Goal: Find specific page/section: Find specific page/section

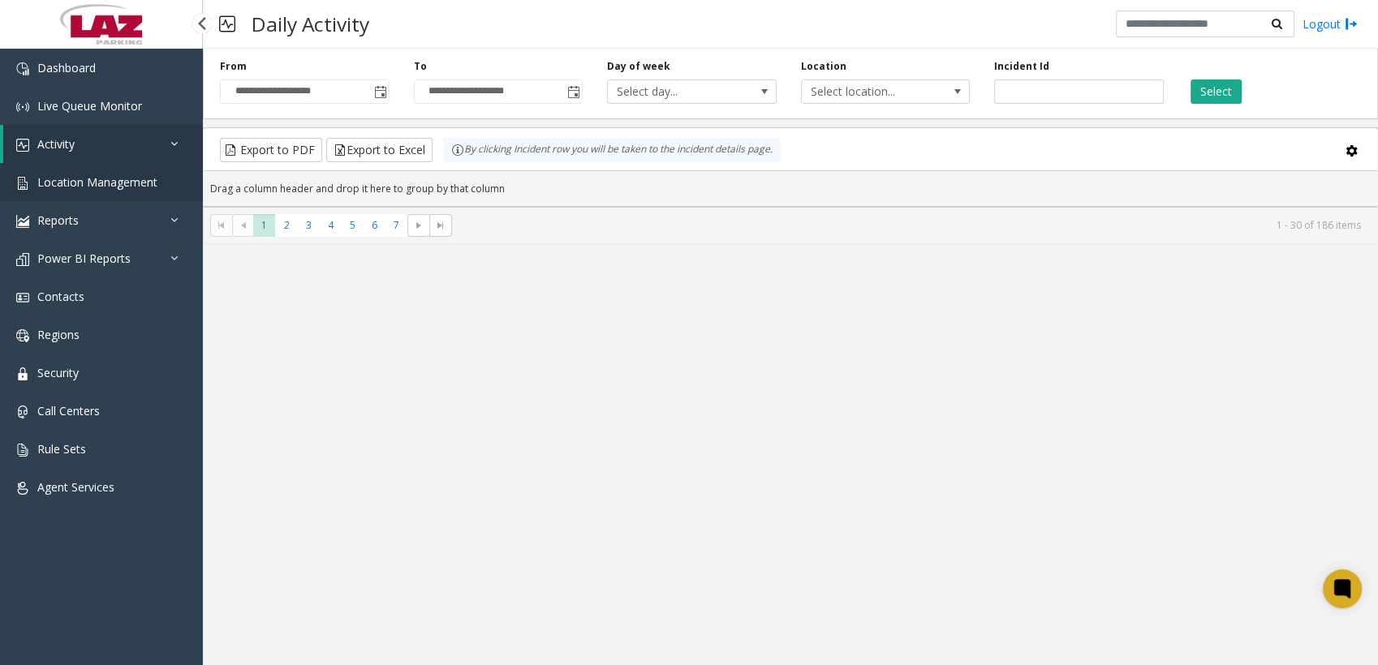
click at [58, 89] on span "Location Management" at bounding box center [97, 181] width 120 height 15
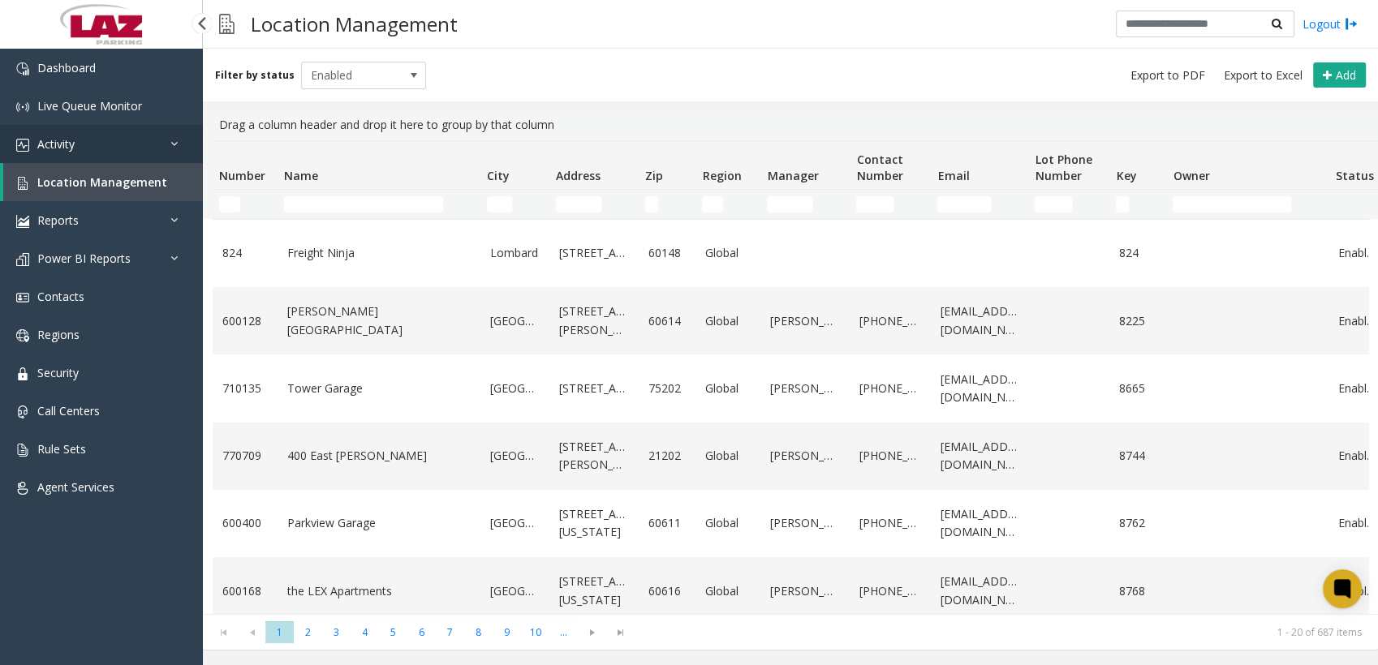
click at [65, 89] on span "Activity" at bounding box center [55, 143] width 37 height 15
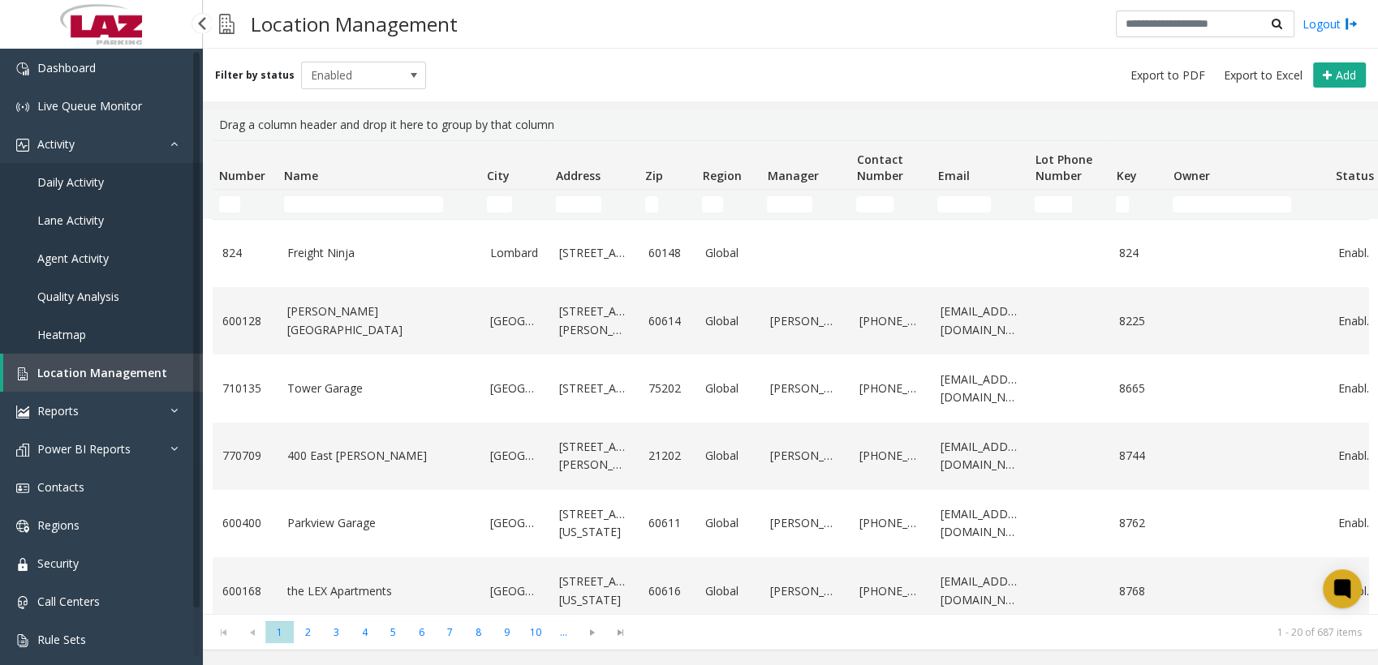
click at [92, 89] on span "Daily Activity" at bounding box center [70, 181] width 67 height 15
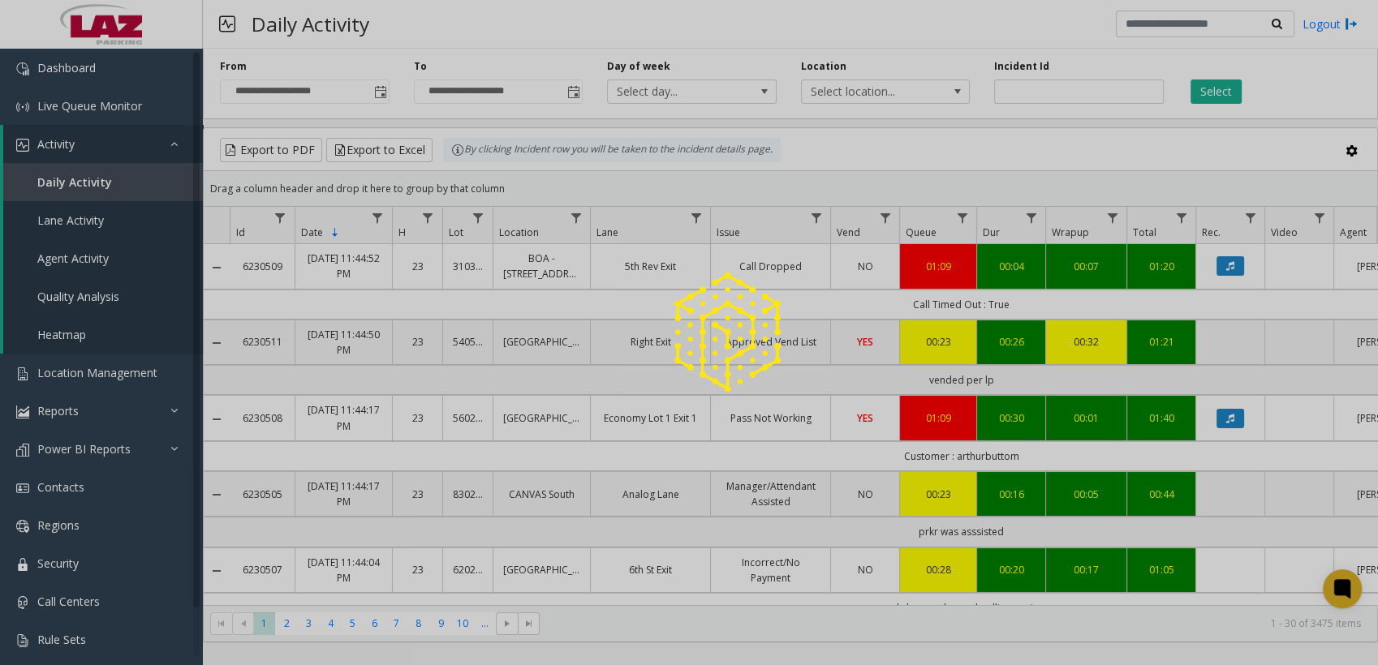
click at [464, 89] on div at bounding box center [689, 332] width 1378 height 665
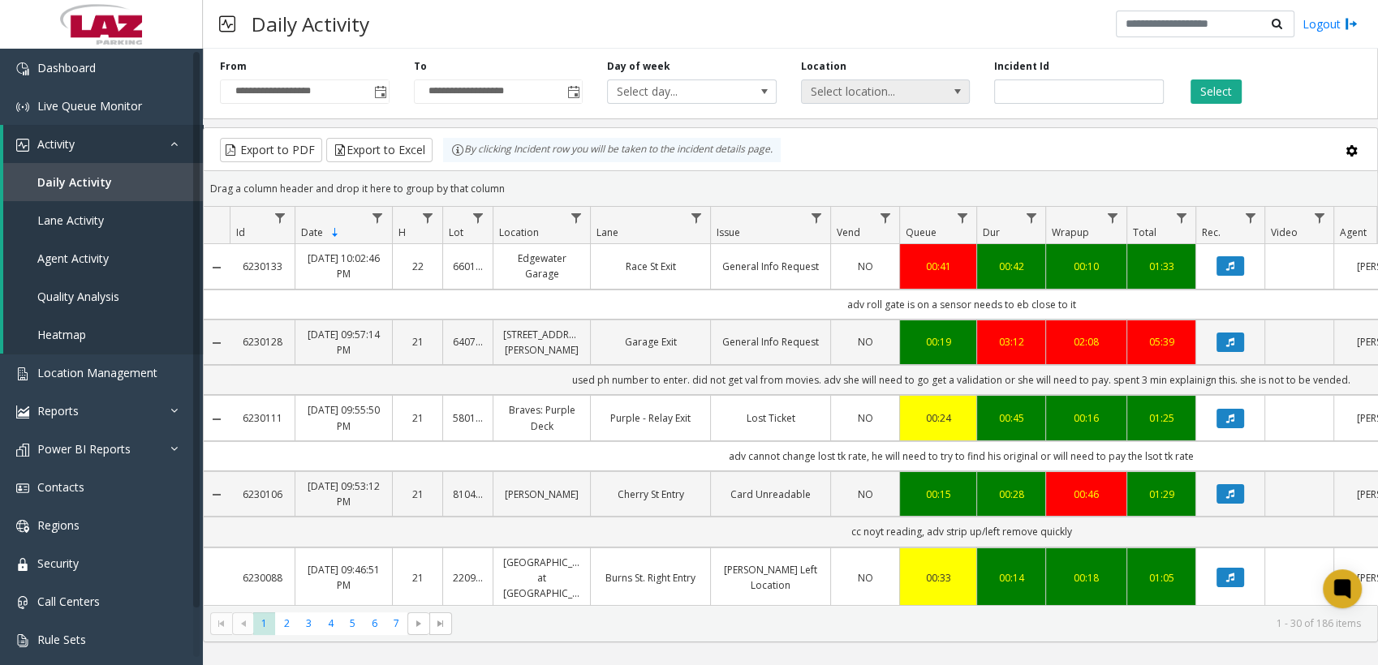
click at [464, 89] on span "Select location..." at bounding box center [869, 91] width 134 height 23
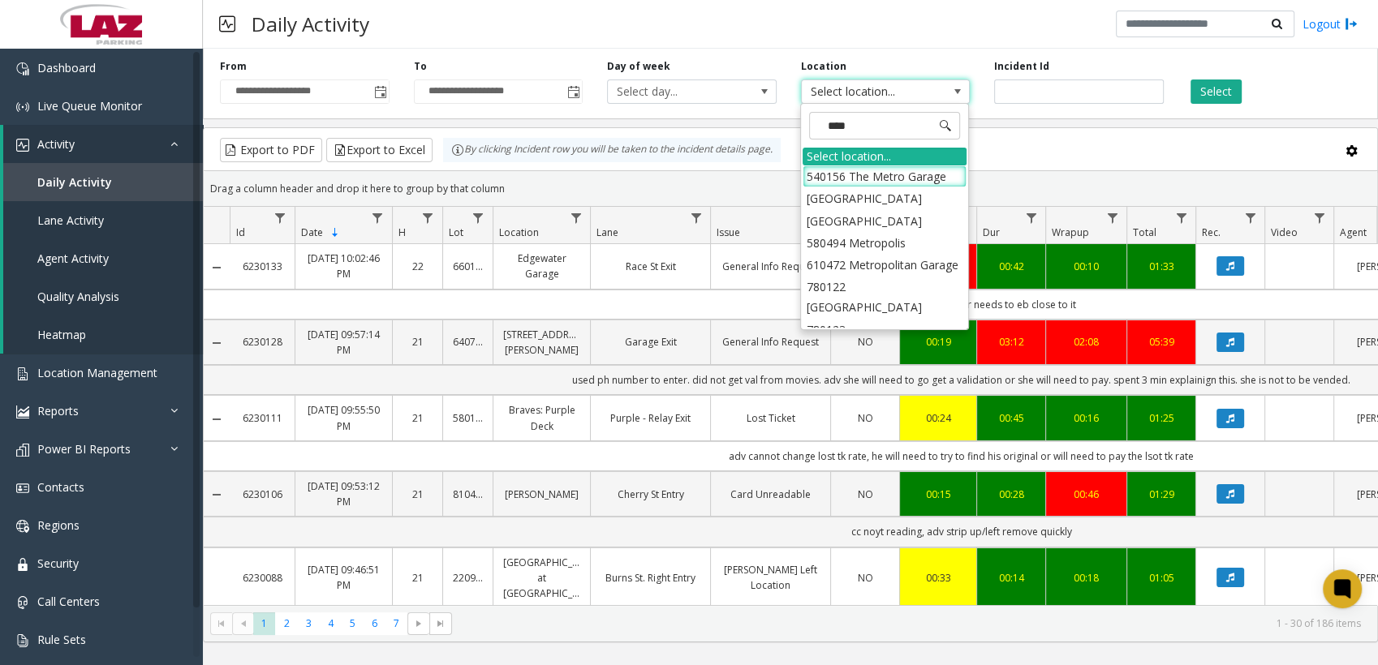
type input "*****"
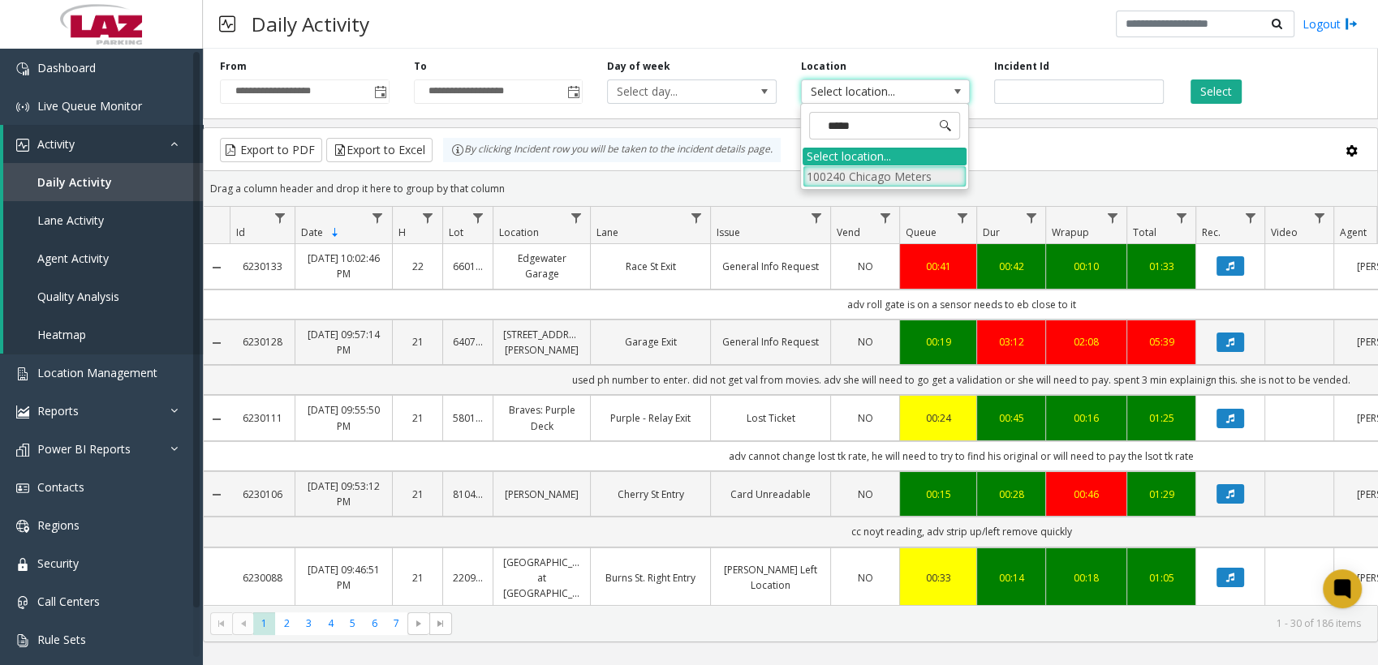
click at [464, 89] on li "100240 Chicago Meters" at bounding box center [885, 177] width 164 height 22
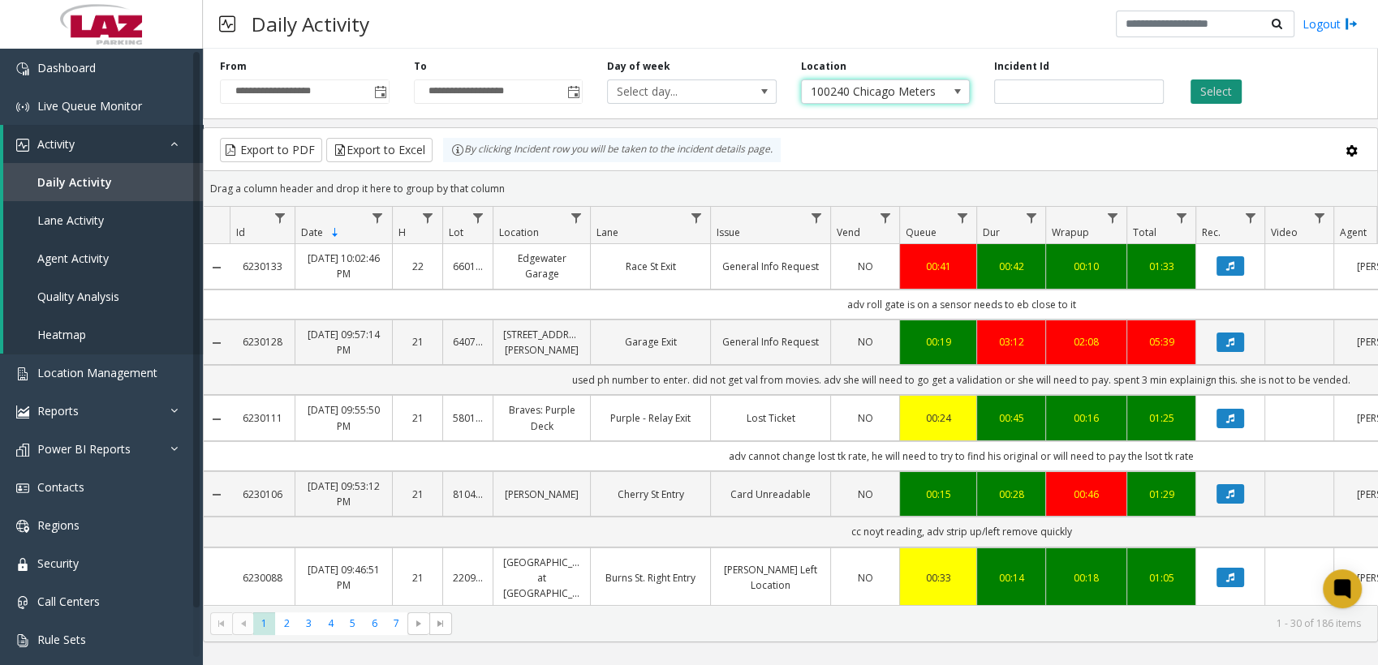
click at [464, 88] on button "Select" at bounding box center [1215, 92] width 51 height 24
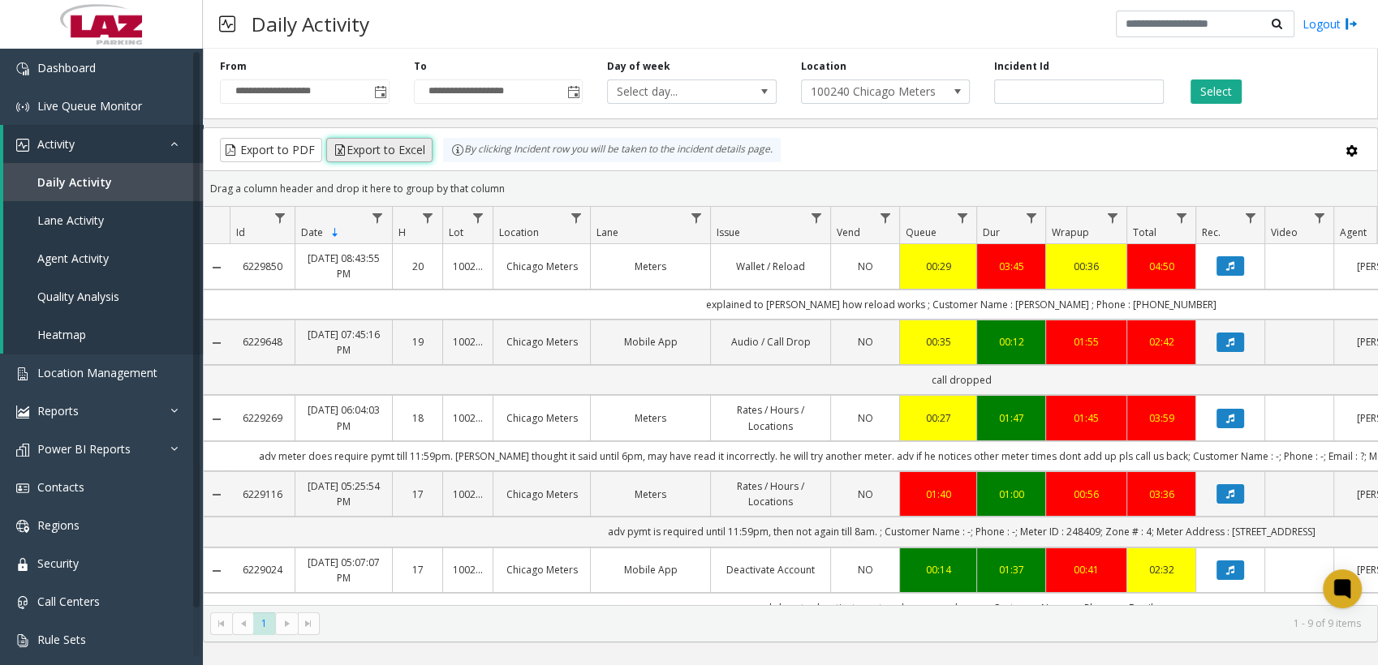
click at [369, 89] on button "Export to Excel" at bounding box center [379, 150] width 106 height 24
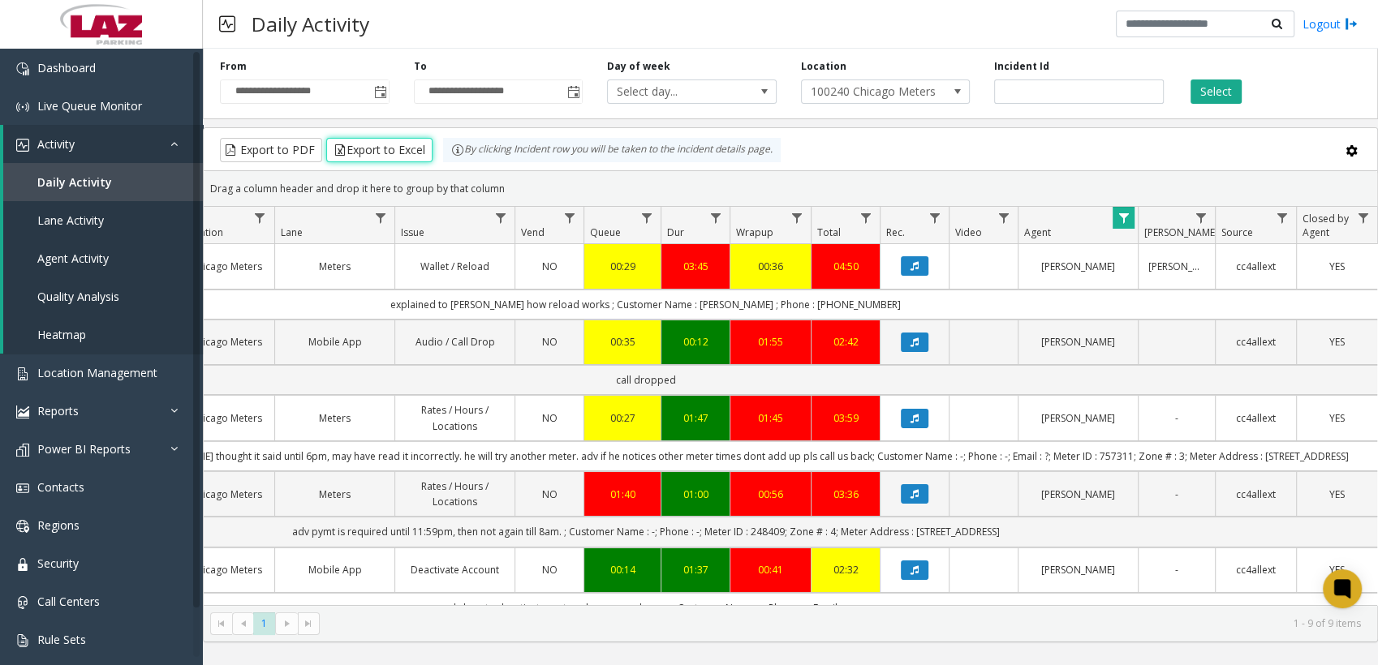
click at [464, 89] on span "Data table" at bounding box center [1123, 218] width 13 height 13
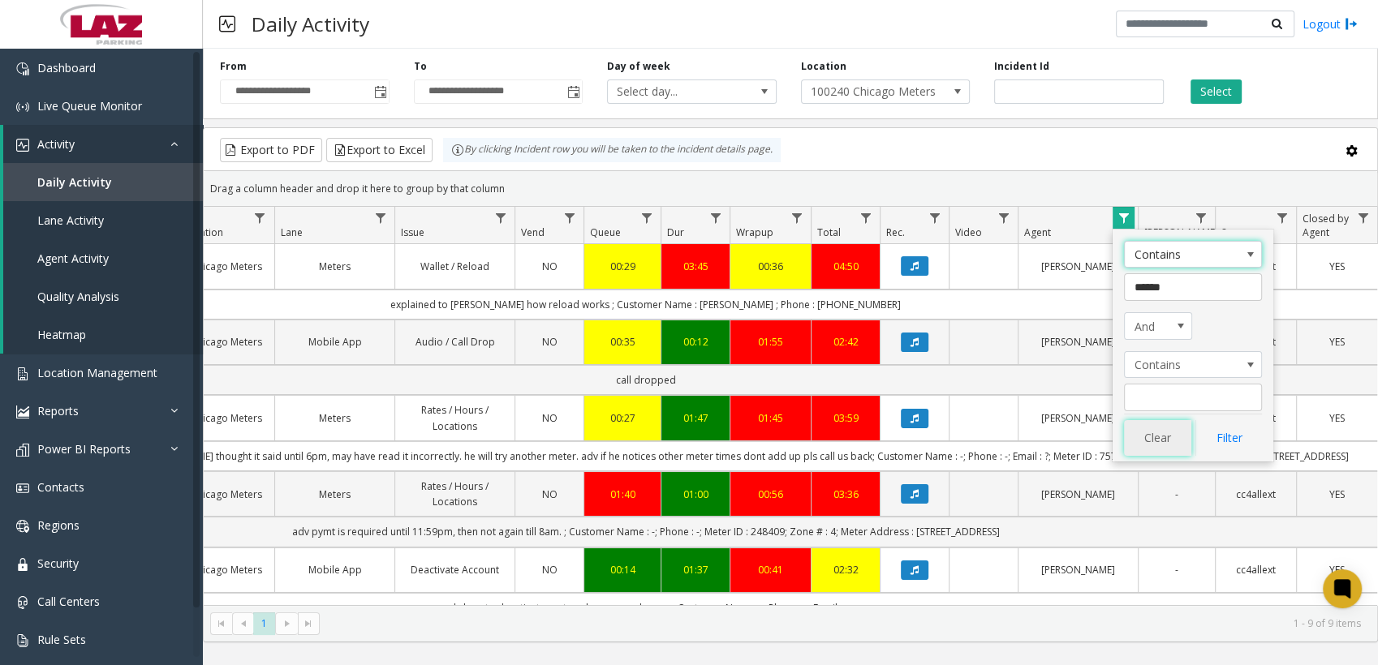
click at [464, 89] on button "Clear" at bounding box center [1157, 438] width 67 height 36
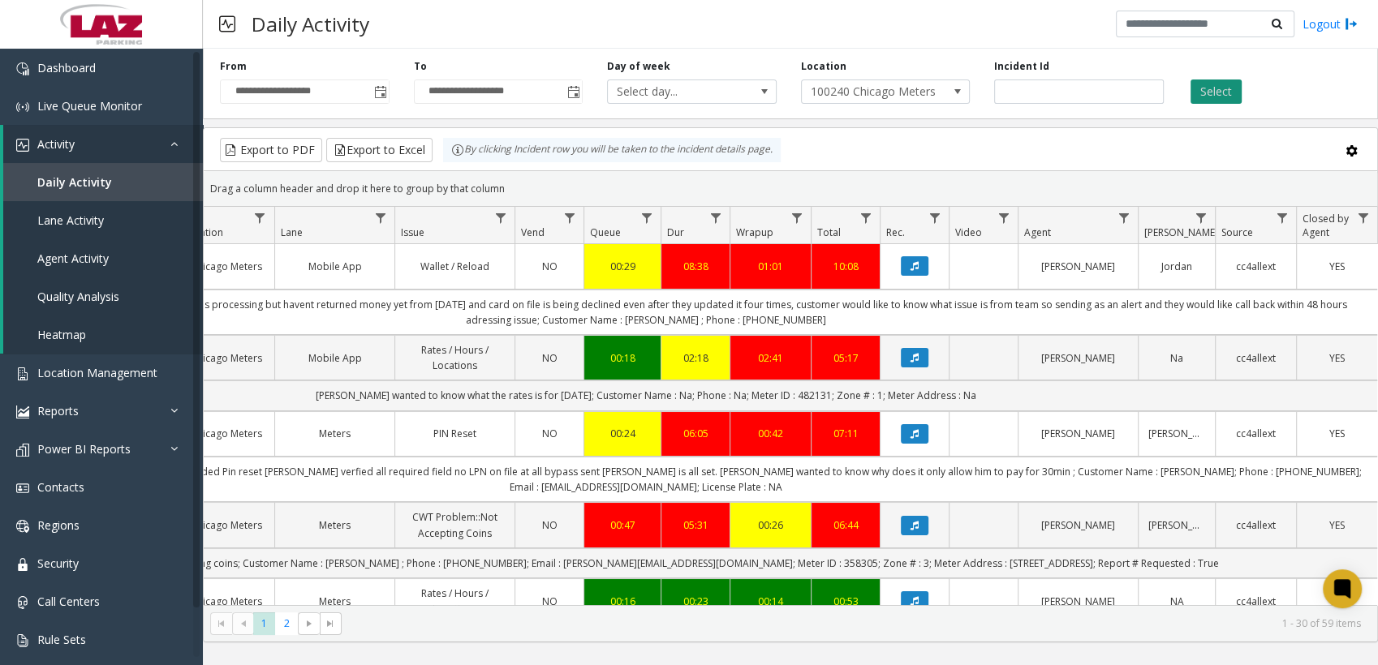
click at [464, 89] on button "Select" at bounding box center [1215, 92] width 51 height 24
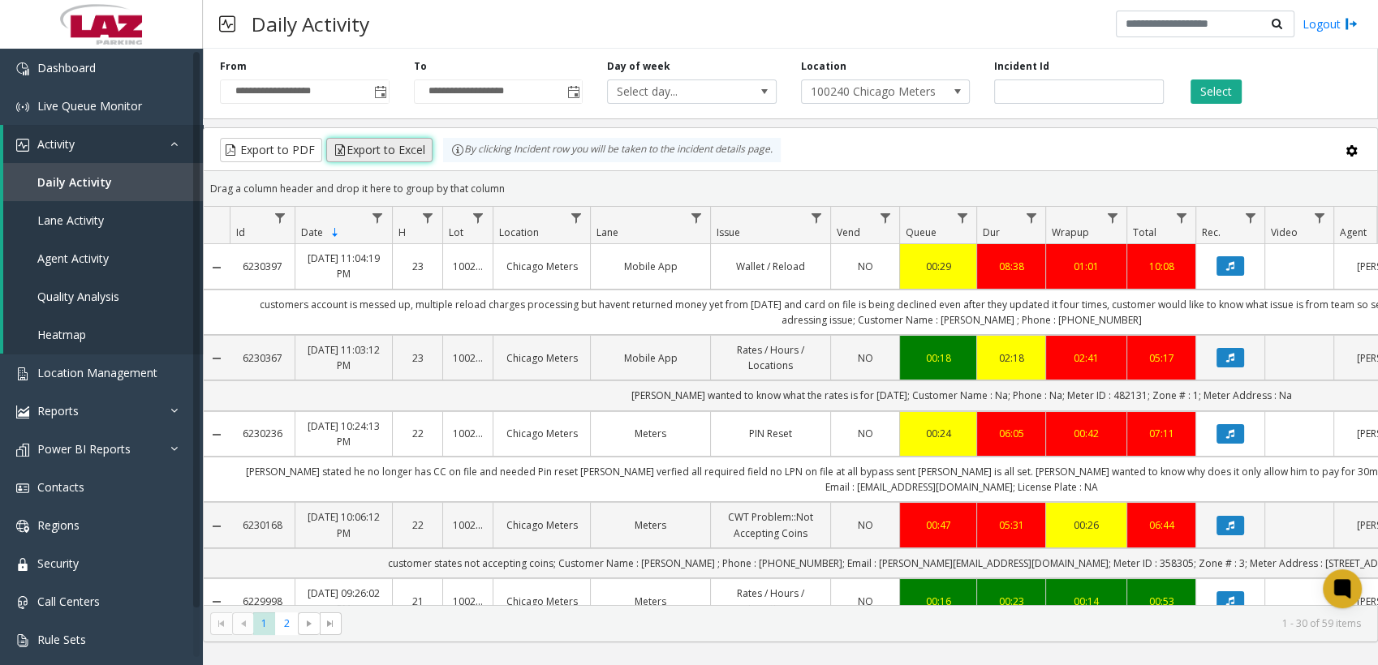
click at [384, 89] on button "Export to Excel" at bounding box center [379, 150] width 106 height 24
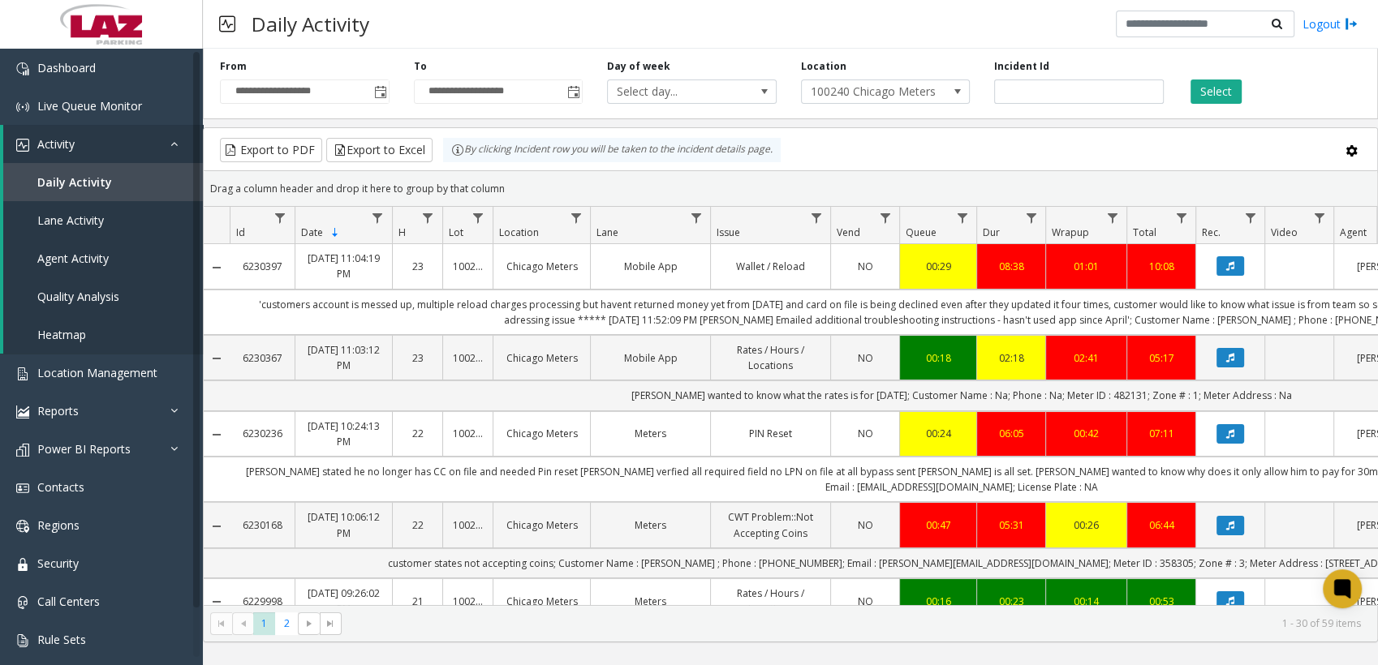
click at [464, 23] on div "Daily Activity Logout" at bounding box center [790, 24] width 1175 height 49
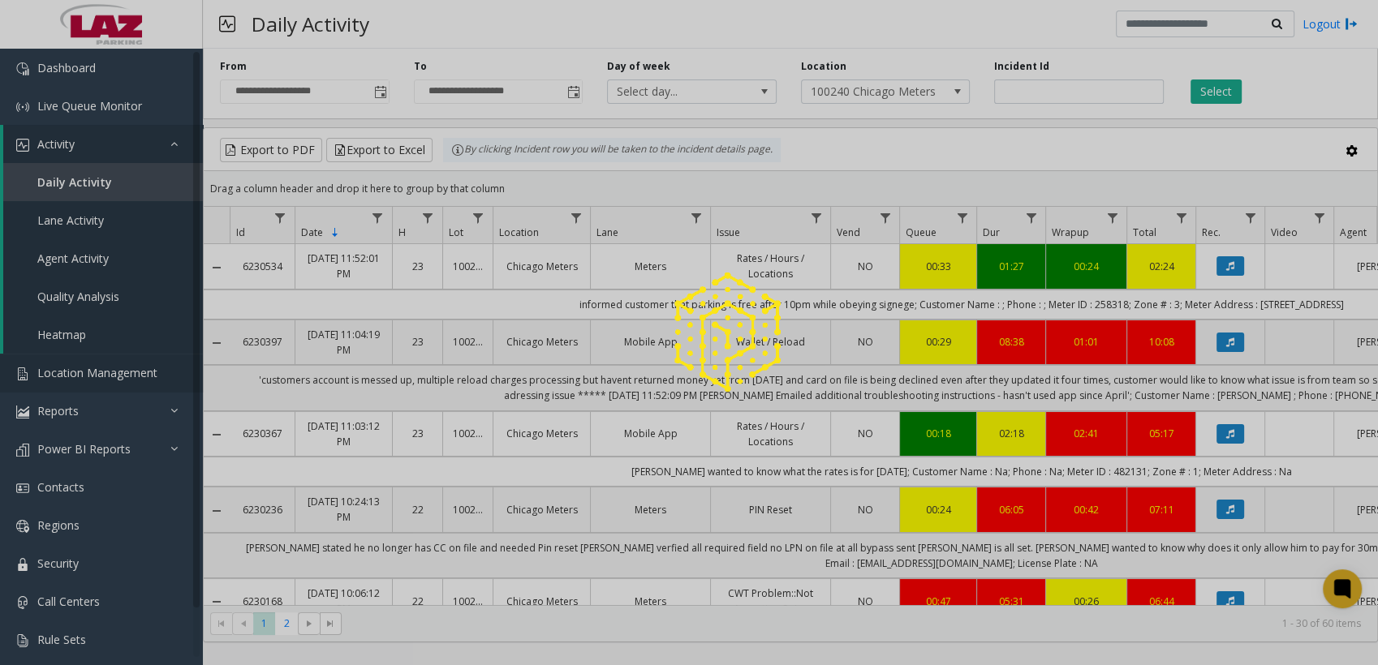
click at [100, 89] on span "Location Management" at bounding box center [97, 372] width 120 height 15
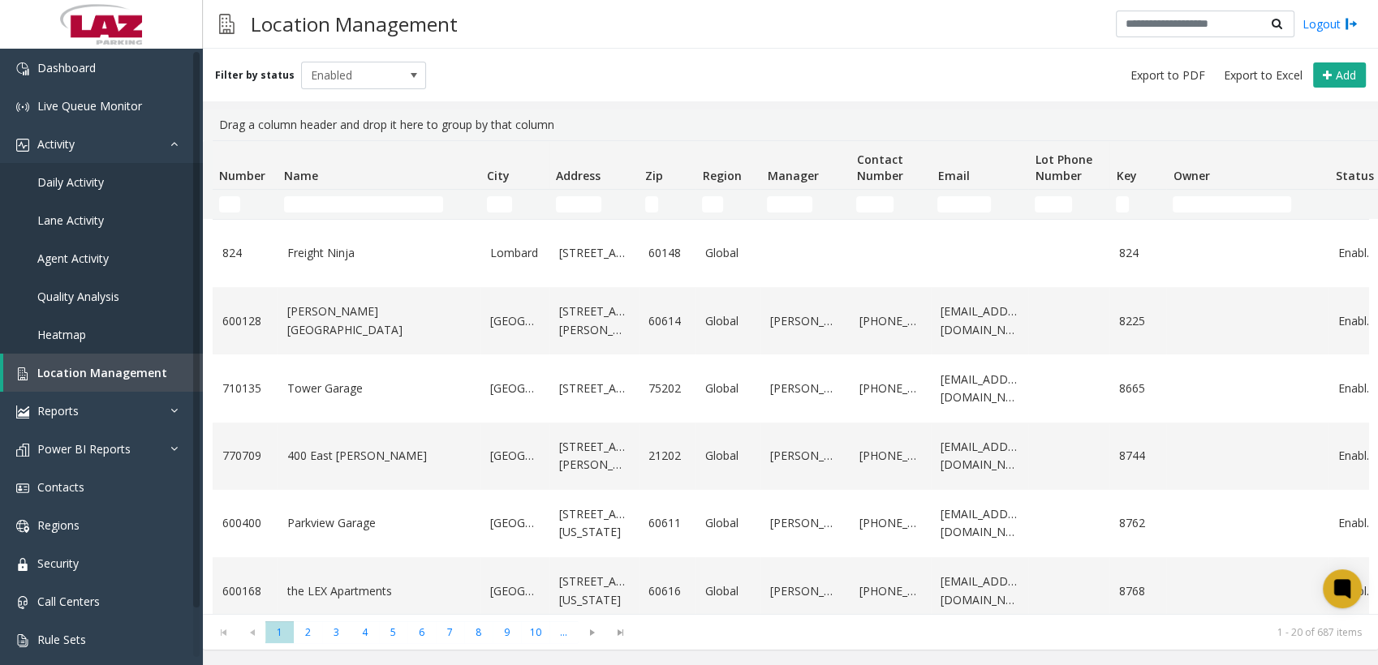
click at [360, 89] on td "Name Filter" at bounding box center [379, 204] width 203 height 29
click at [360, 89] on input "Name Filter" at bounding box center [363, 204] width 159 height 16
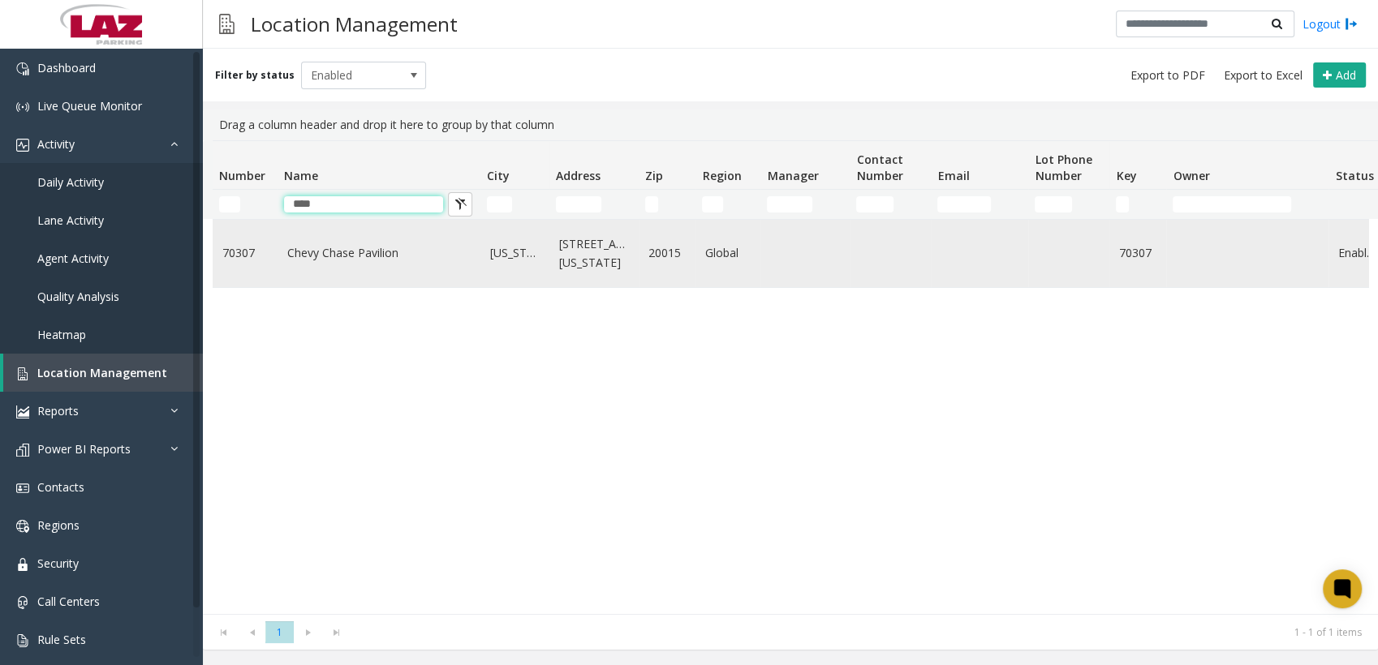
type input "****"
click at [340, 89] on link "Chevy Chase Pavilion" at bounding box center [378, 253] width 183 height 18
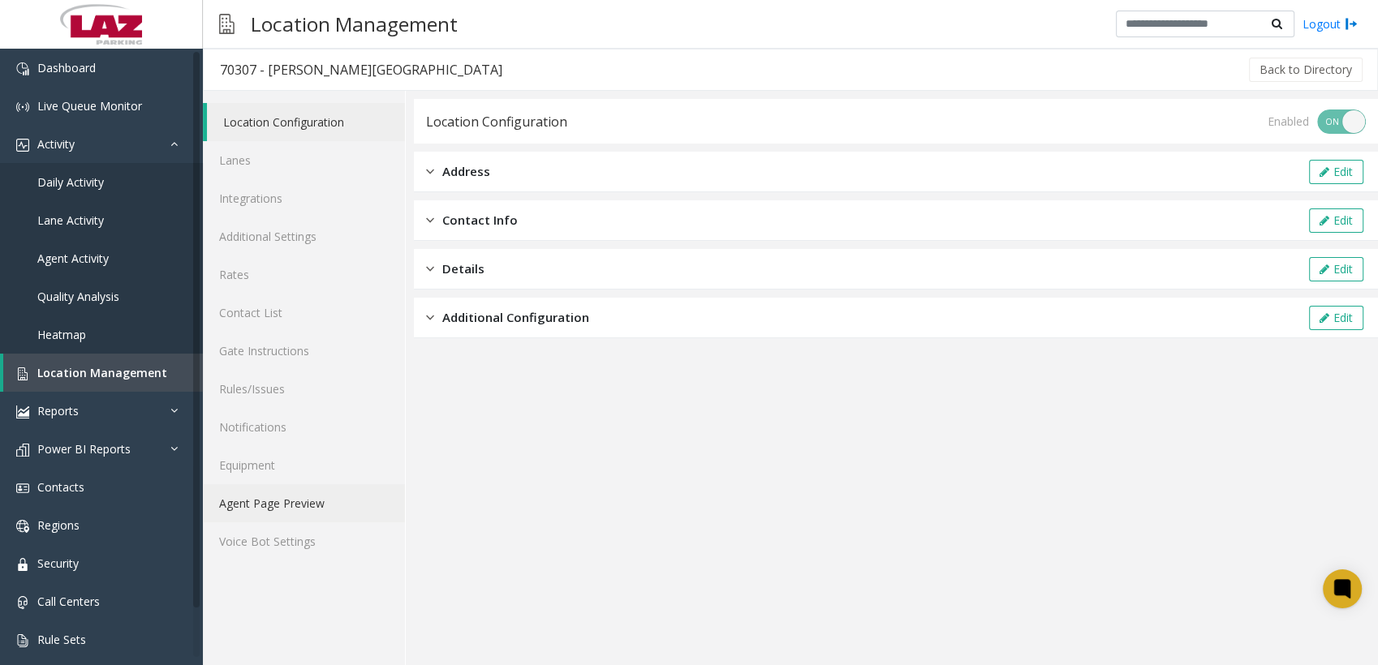
click at [270, 89] on link "Agent Page Preview" at bounding box center [304, 503] width 202 height 38
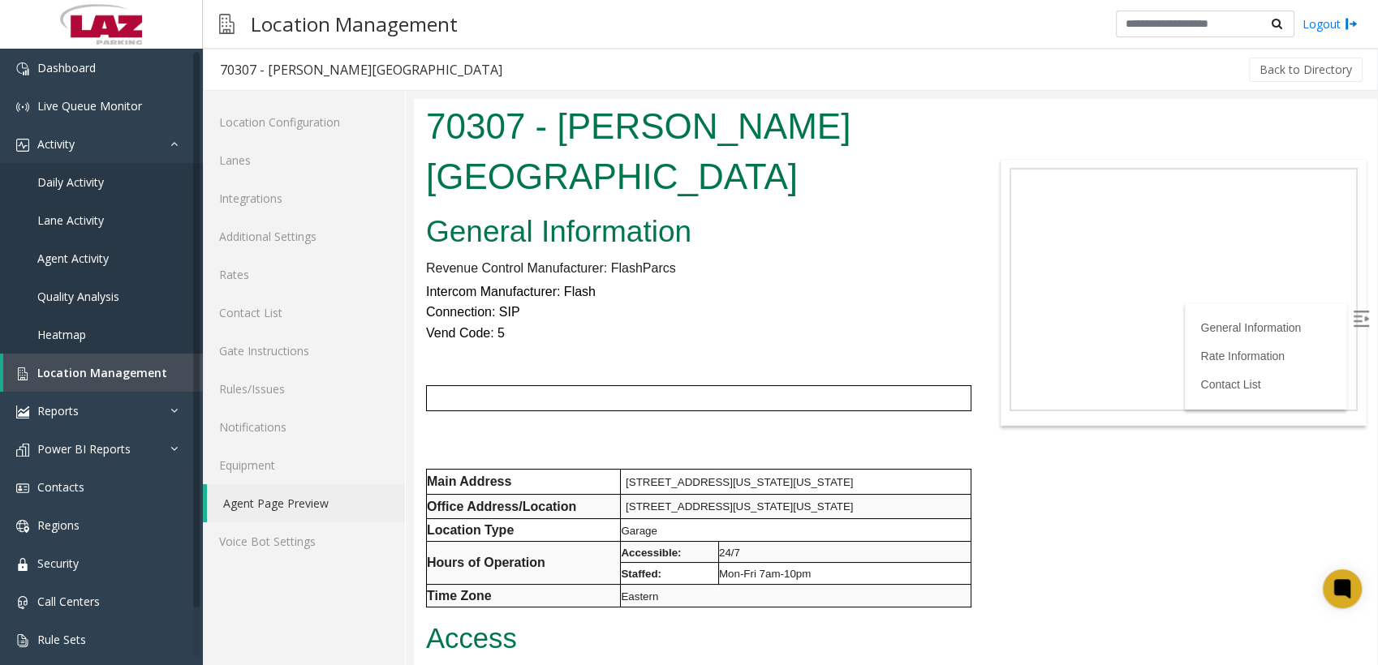
click at [464, 89] on p "Eastern" at bounding box center [796, 596] width 350 height 21
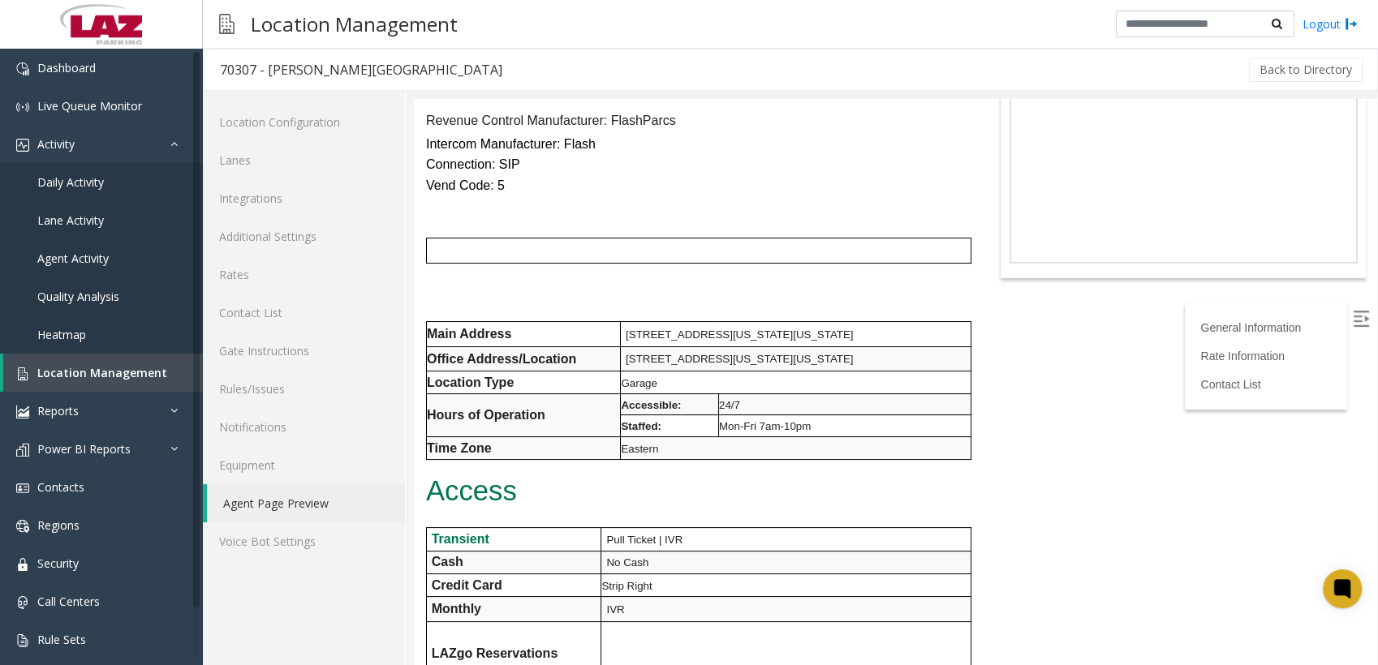
scroll to position [55, 0]
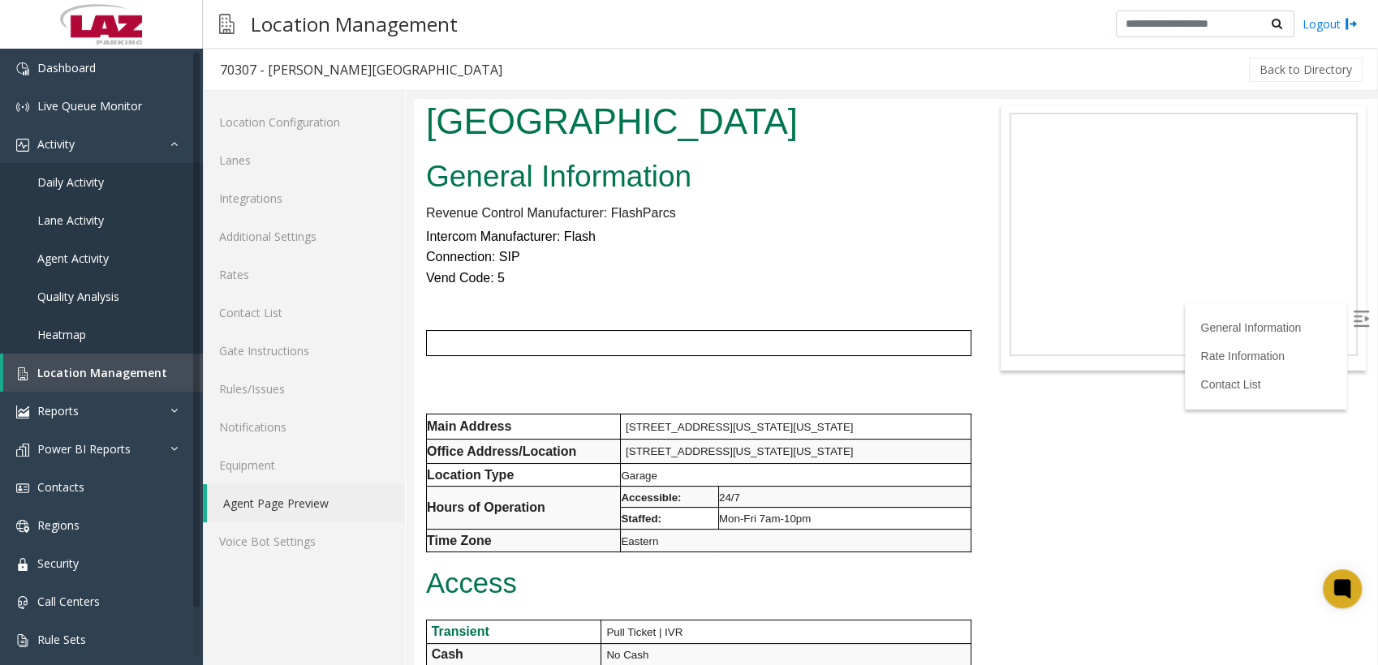
click at [464, 89] on p at bounding box center [694, 298] width 537 height 21
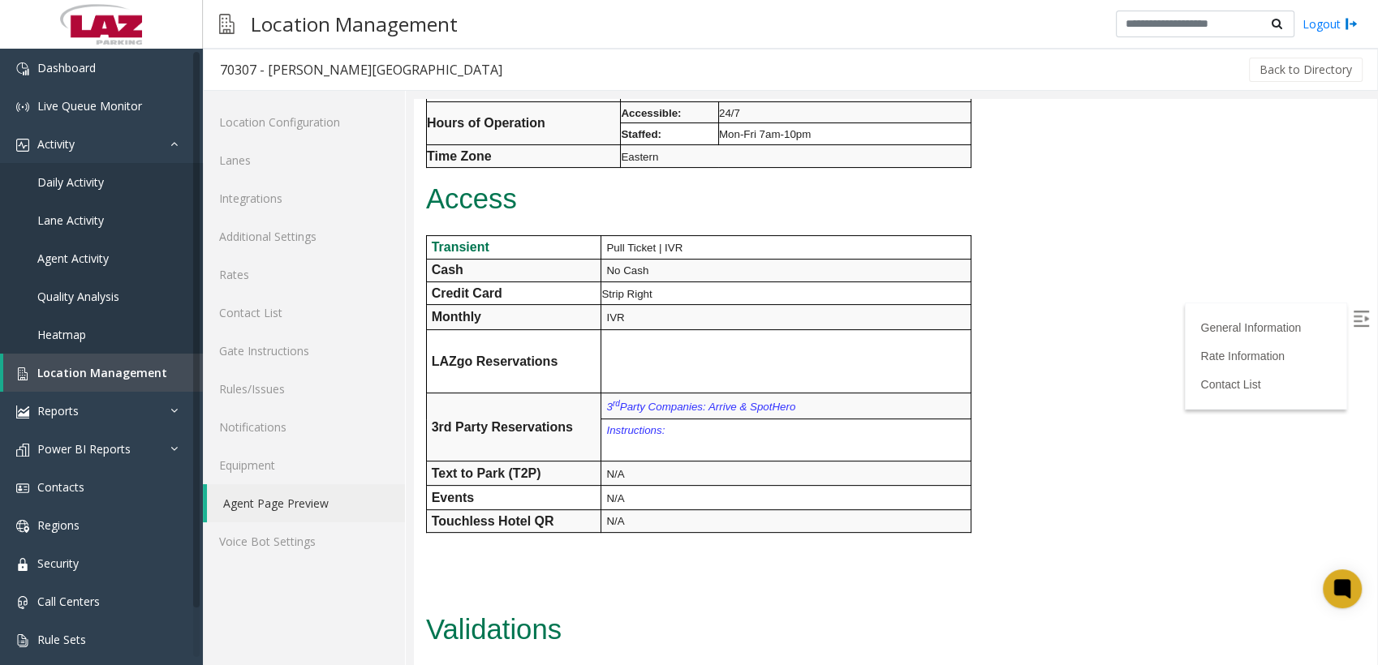
scroll to position [0, 0]
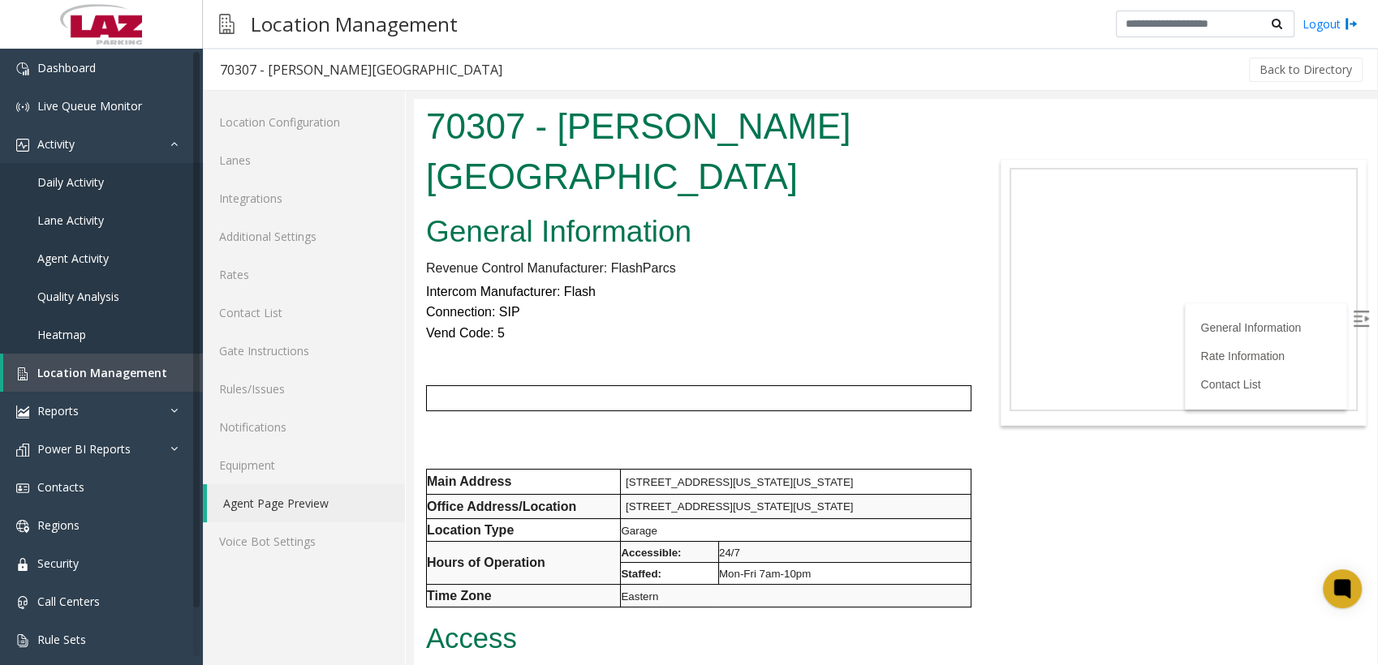
click at [464, 89] on p "Intercom Manufacturer: Flash" at bounding box center [694, 292] width 537 height 21
